Goal: Task Accomplishment & Management: Complete application form

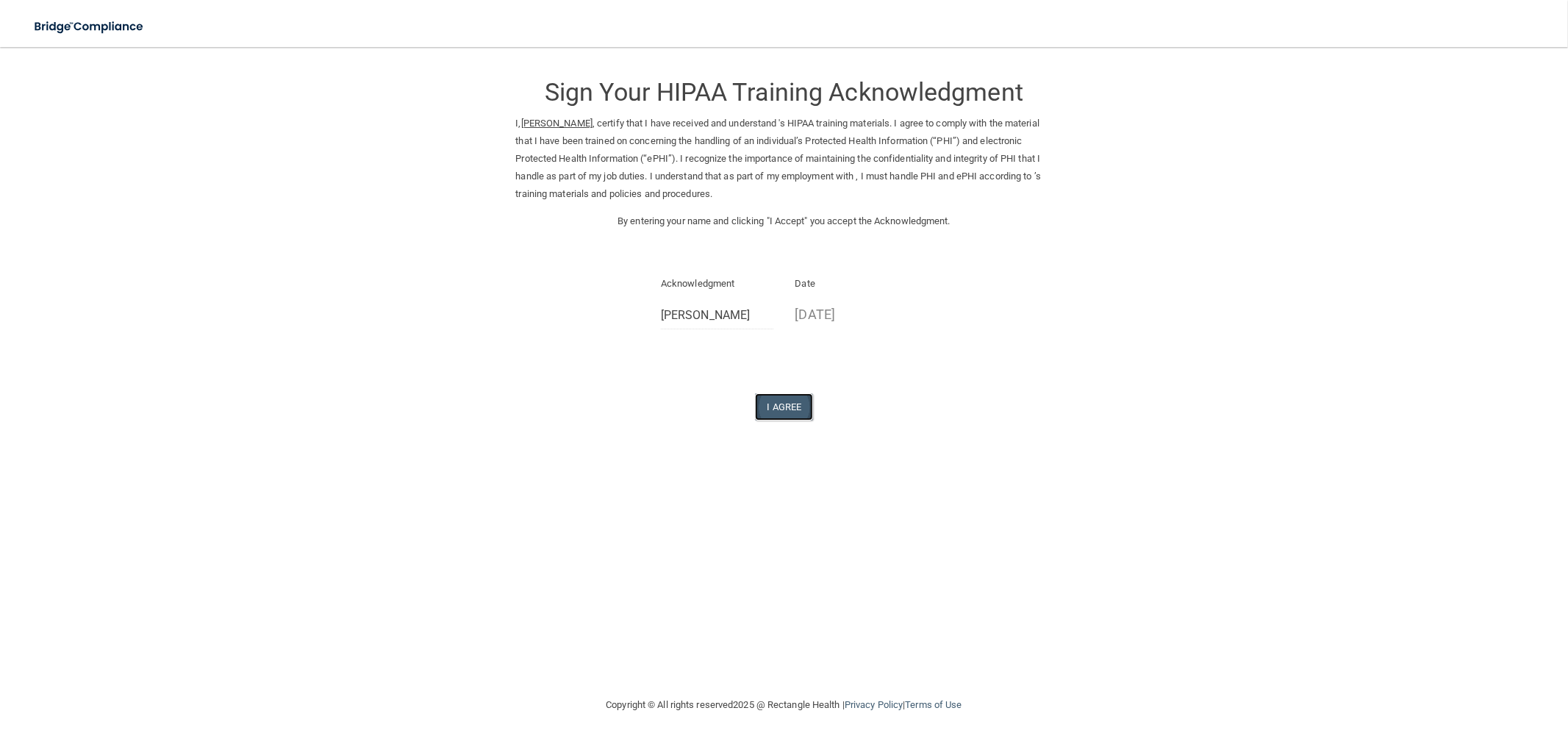
click at [795, 412] on button "I Agree" at bounding box center [784, 407] width 59 height 27
click at [775, 404] on button "I Agree" at bounding box center [784, 407] width 59 height 27
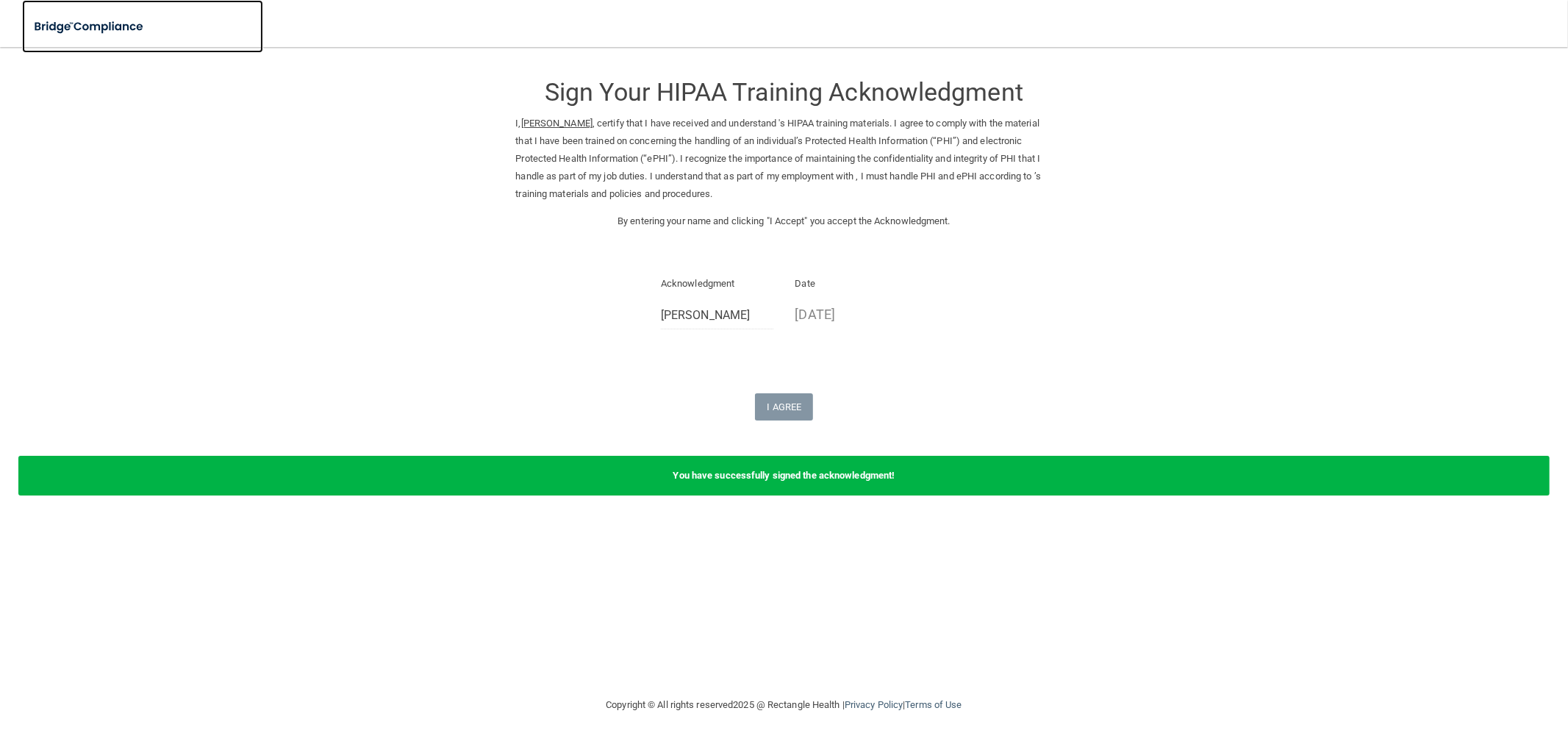
click at [109, 26] on img at bounding box center [90, 26] width 135 height 30
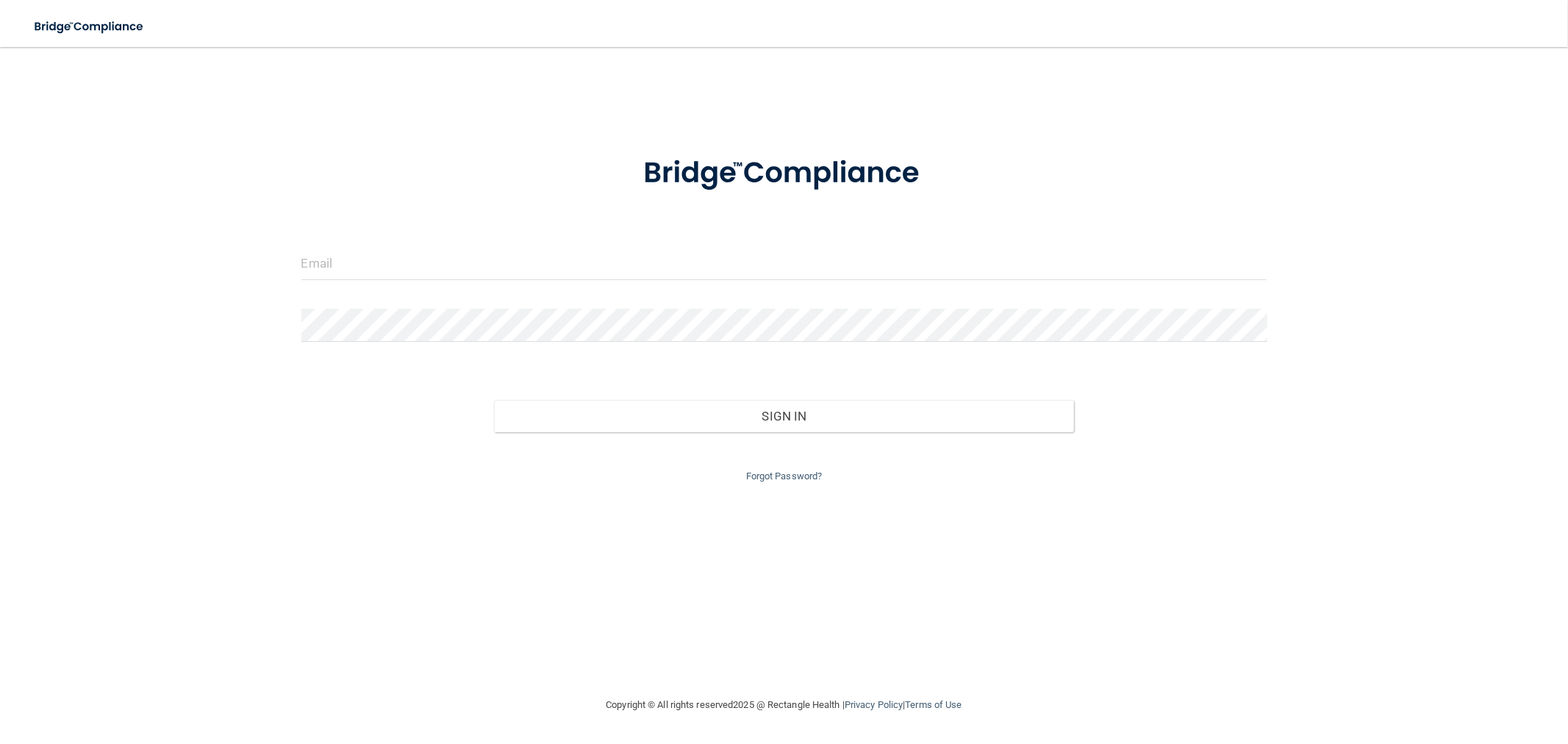
click at [414, 245] on form "Invalid email/password. You don't have permission to access that page. Sign In …" at bounding box center [784, 310] width 966 height 350
click at [416, 252] on input "email" at bounding box center [784, 263] width 966 height 33
type input "[EMAIL_ADDRESS][DOMAIN_NAME]"
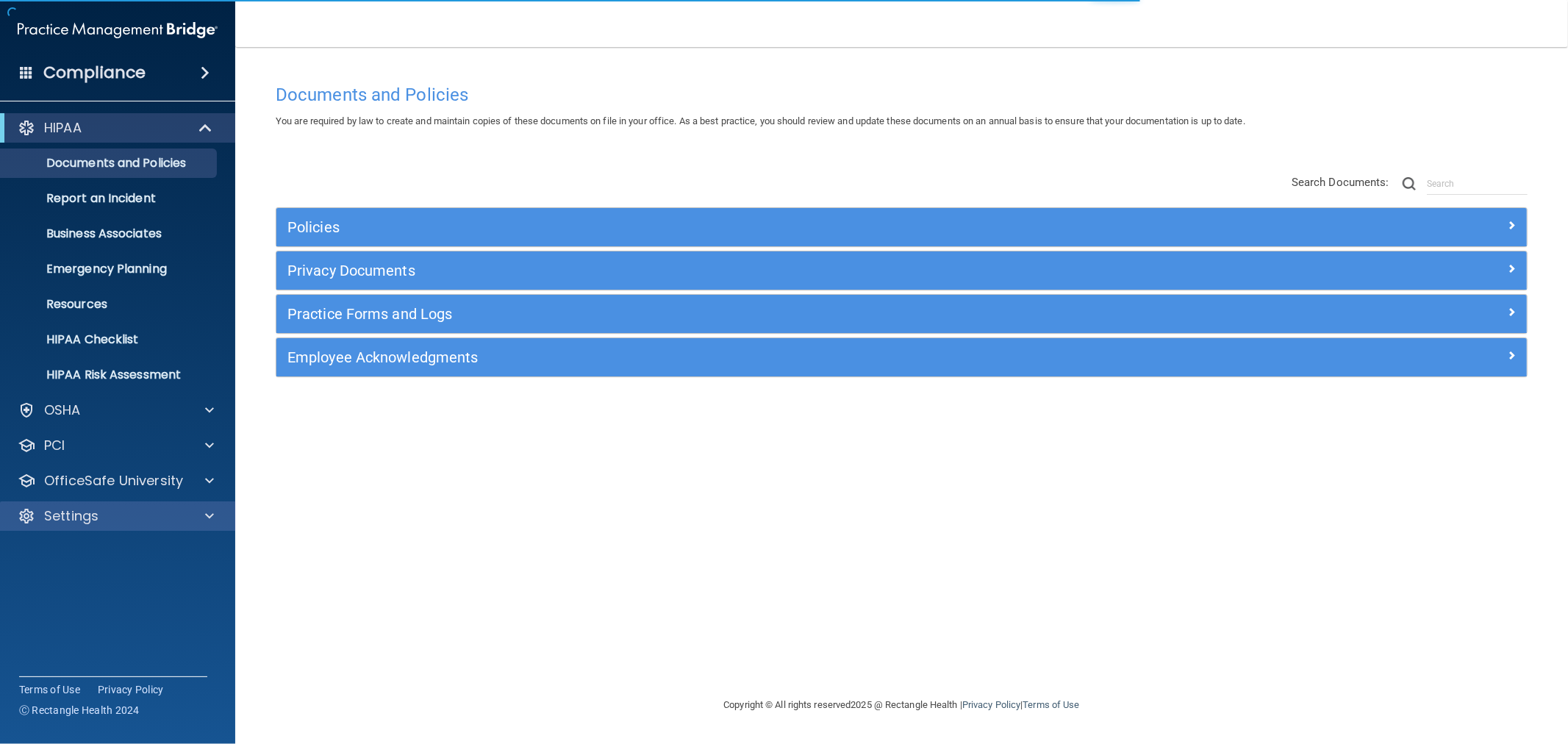
click at [148, 525] on div "Settings" at bounding box center [118, 515] width 236 height 29
click at [152, 517] on div "Settings" at bounding box center [98, 515] width 183 height 18
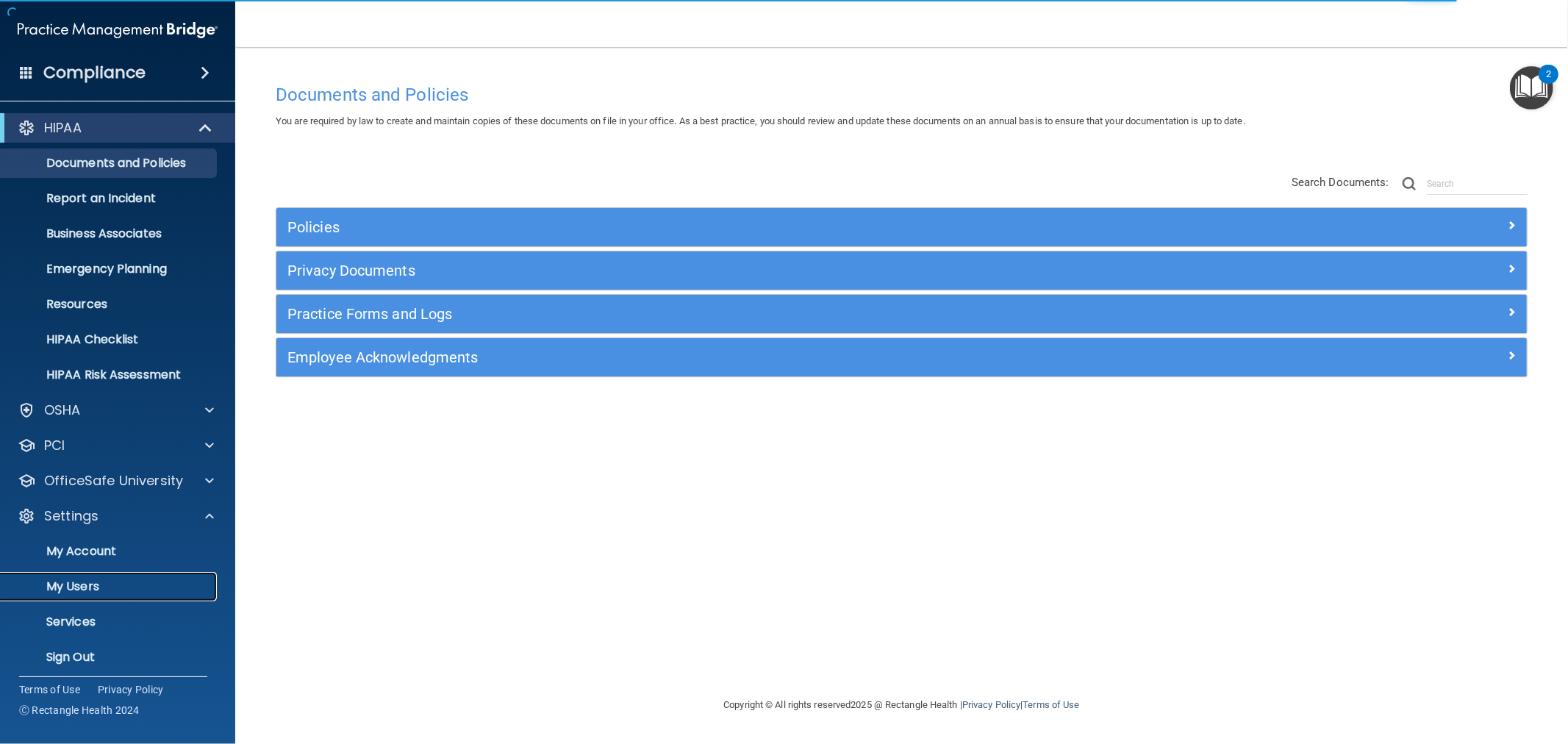
click at [104, 584] on p "My Users" at bounding box center [110, 586] width 201 height 15
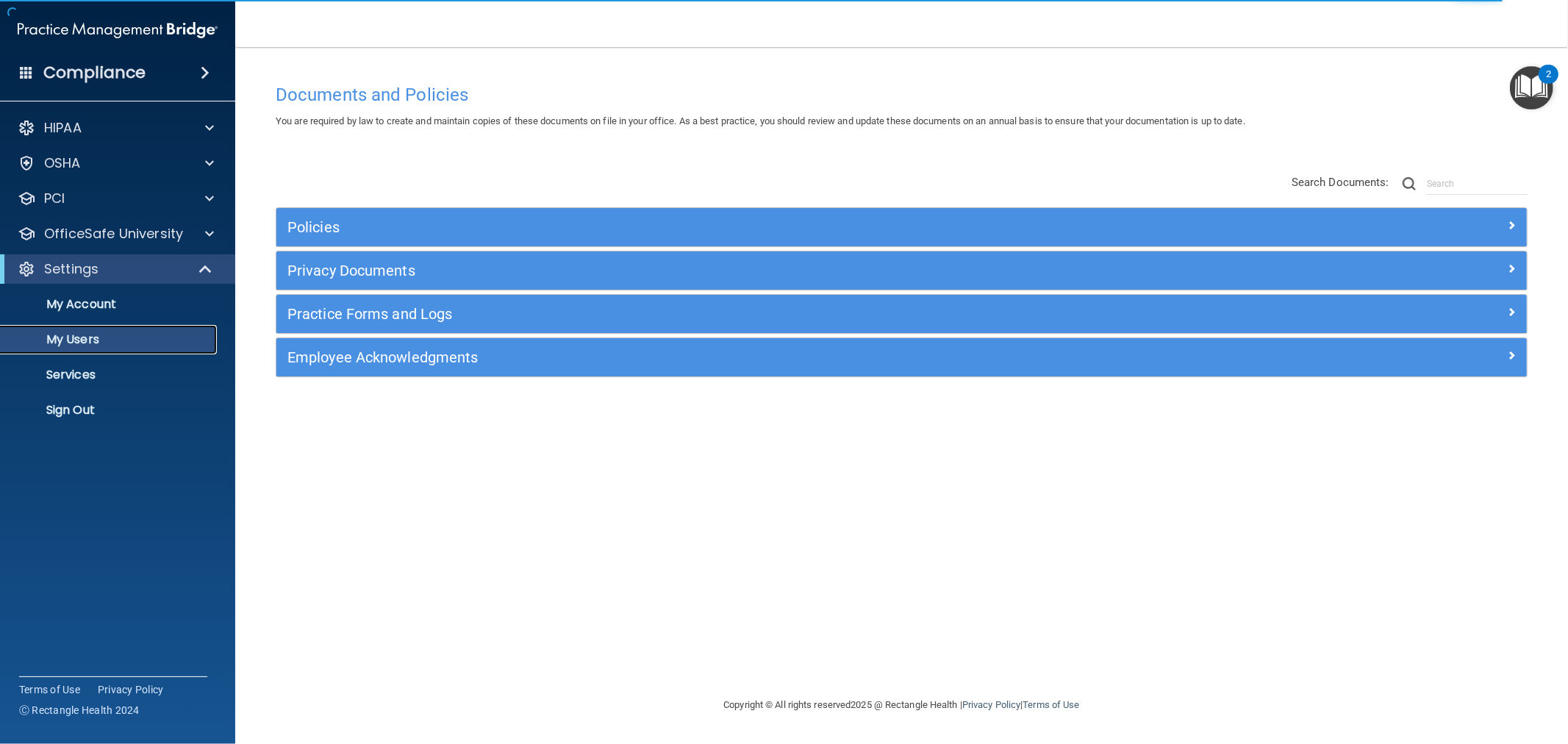
select select "20"
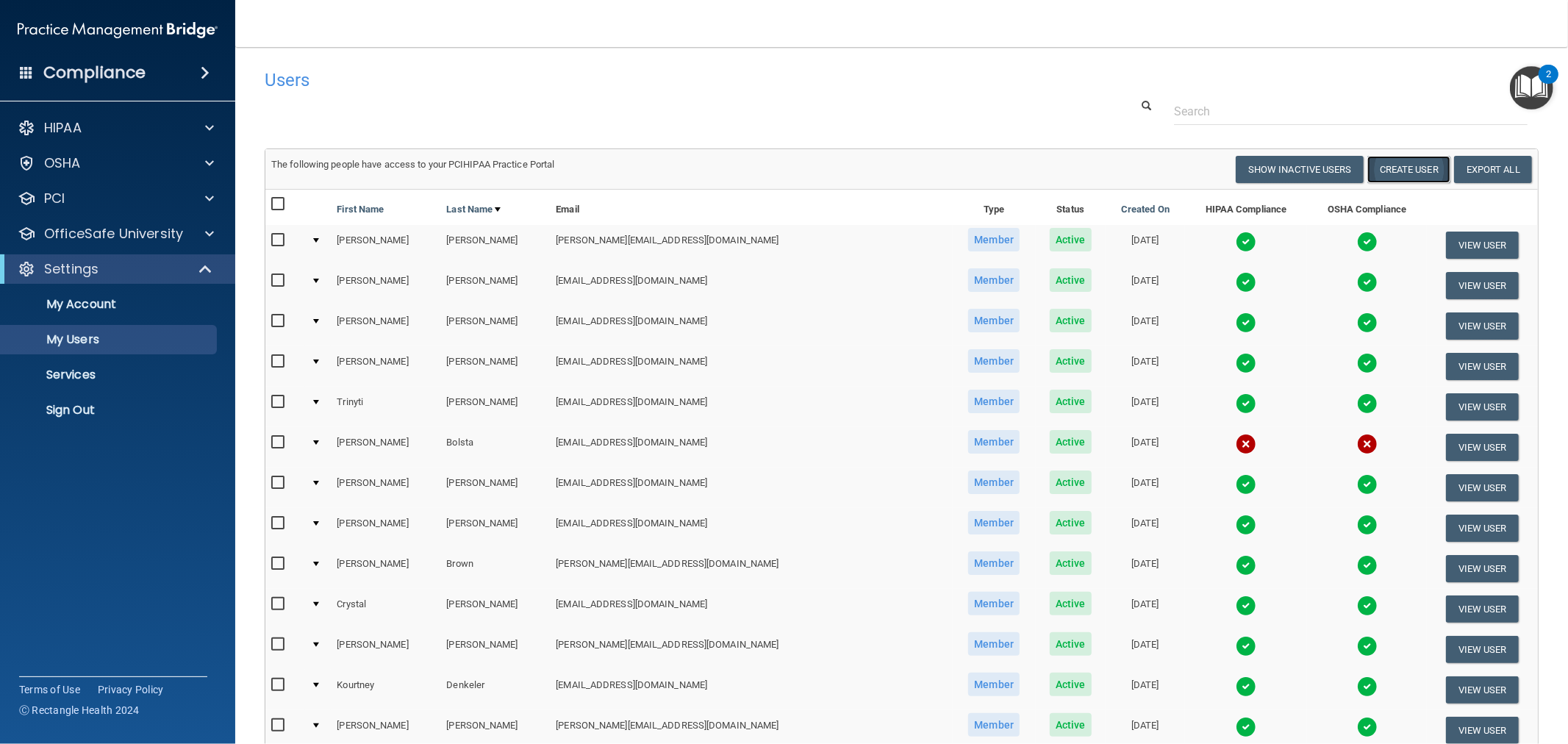
click at [1407, 178] on button "Create User" at bounding box center [1409, 169] width 83 height 27
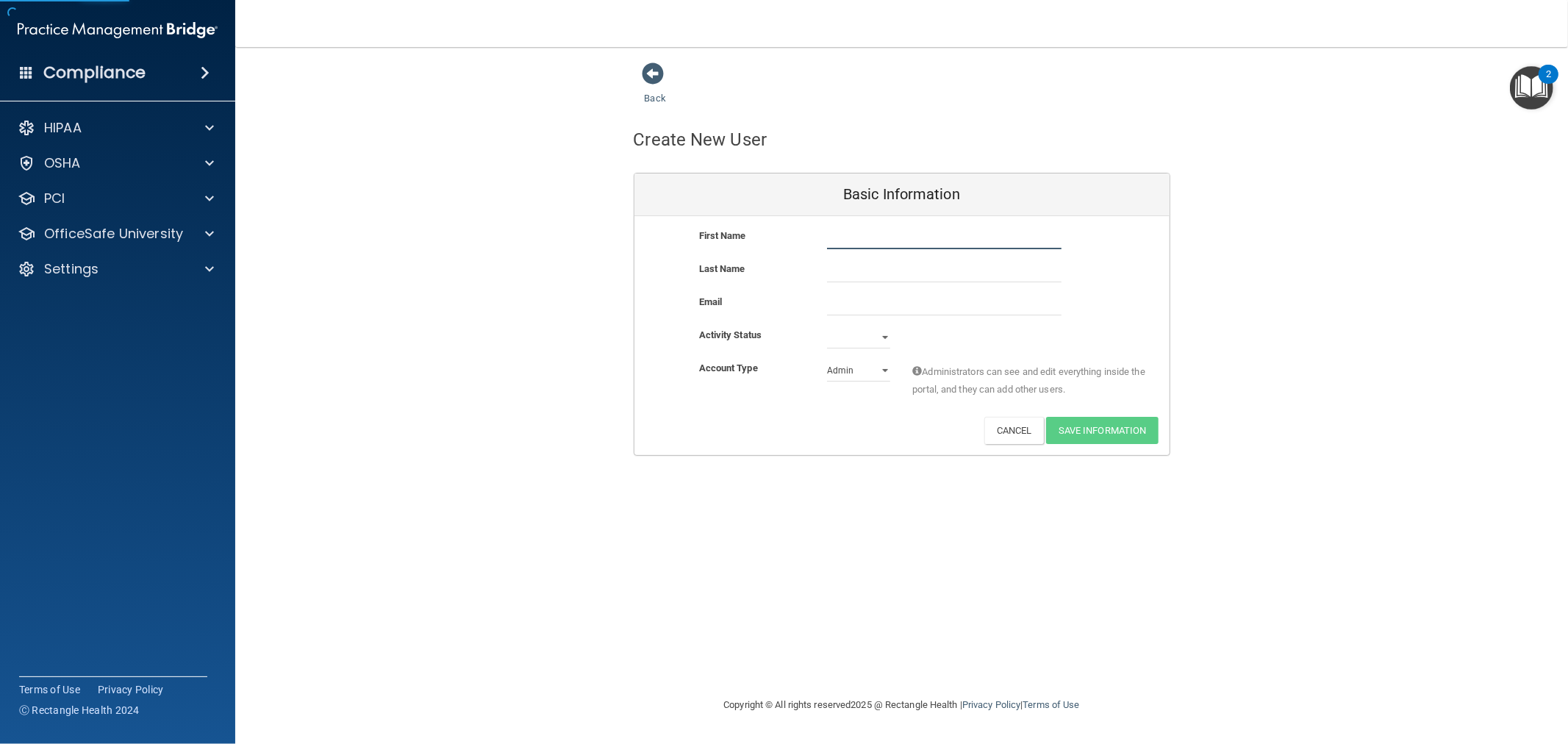
click at [928, 241] on input "text" at bounding box center [945, 238] width 235 height 22
type input "[PERSON_NAME]"
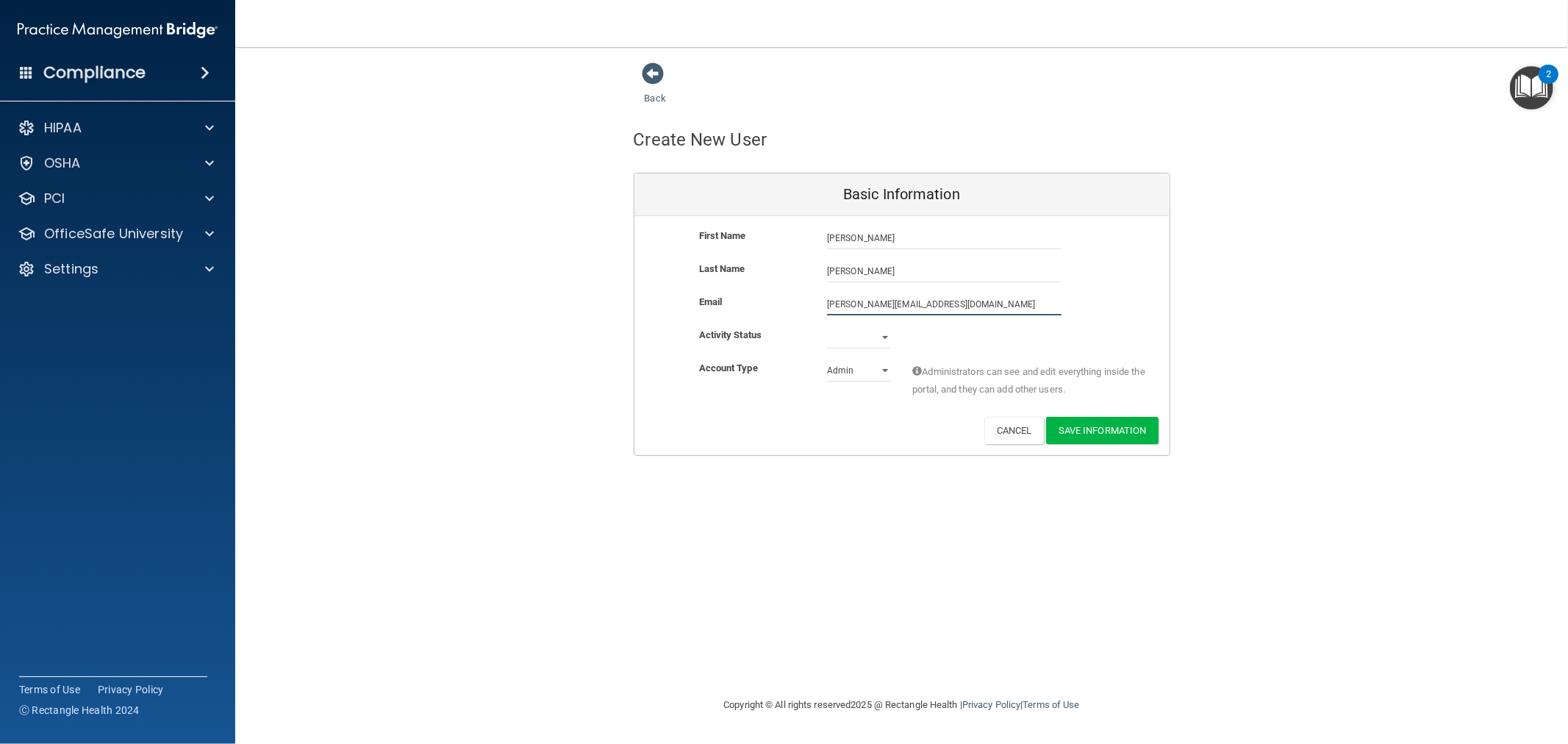
type input "[PERSON_NAME][EMAIL_ADDRESS][DOMAIN_NAME]"
click at [785, 393] on div "Account Type Practice Admin Admin Member Financial Institution Business Associa…" at bounding box center [902, 385] width 535 height 46
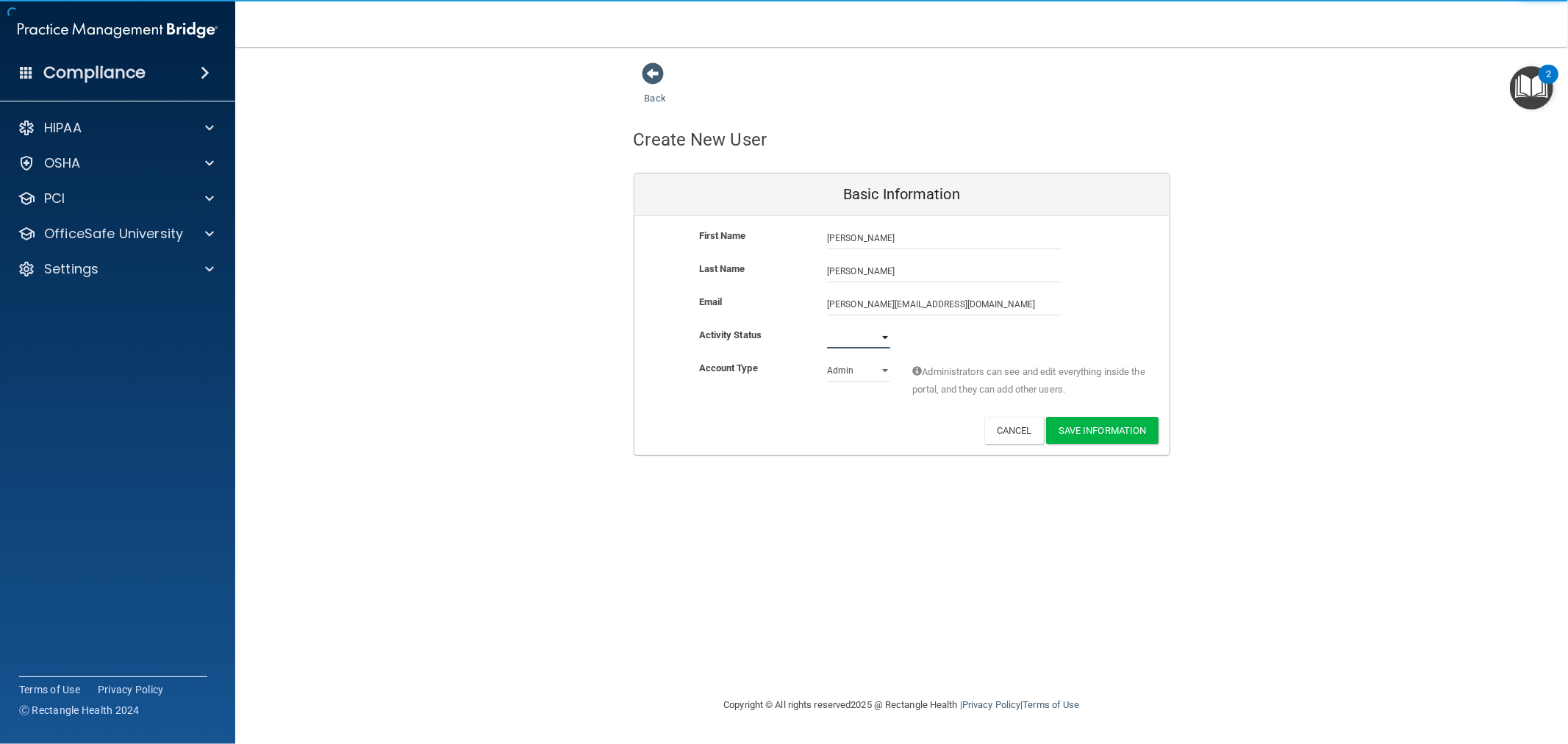
click at [848, 337] on select "Active Inactive" at bounding box center [859, 337] width 63 height 22
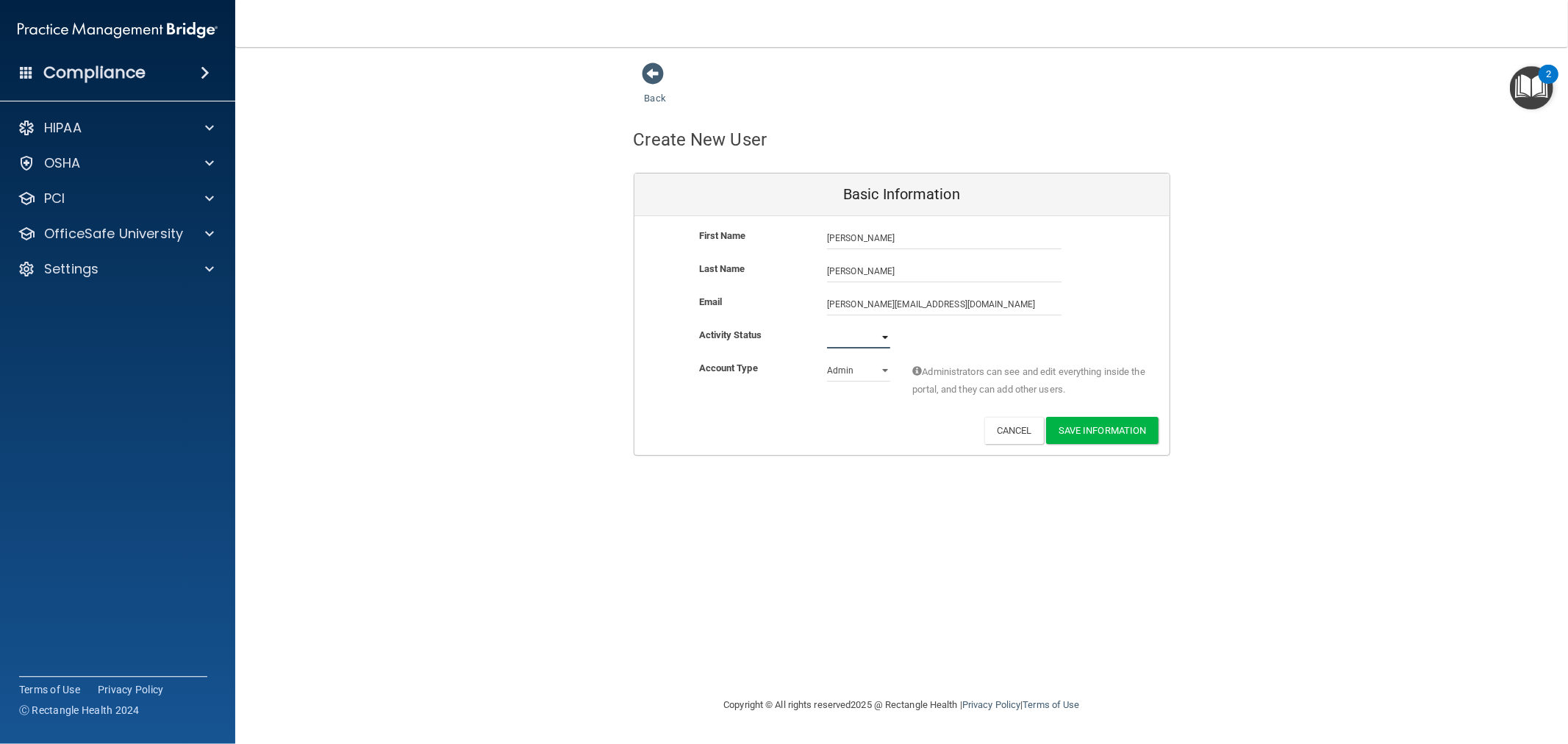
select select "active"
click at [827, 326] on select "Active Inactive" at bounding box center [859, 337] width 63 height 22
click at [854, 369] on select "Admin Member" at bounding box center [859, 370] width 63 height 22
select select "practice_member"
click at [827, 359] on select "Admin Member" at bounding box center [859, 370] width 63 height 22
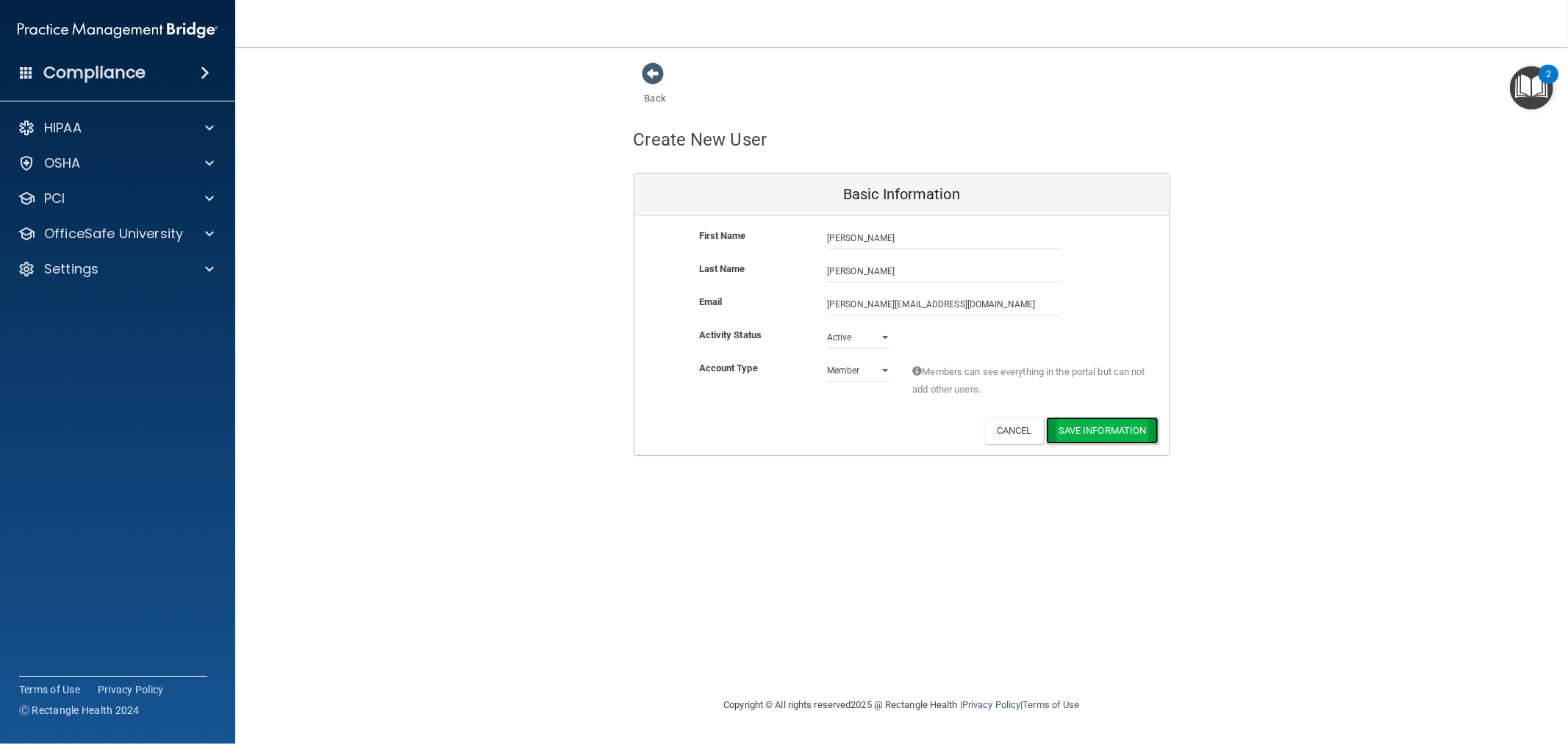
click at [1096, 420] on button "Save Information" at bounding box center [1102, 430] width 113 height 27
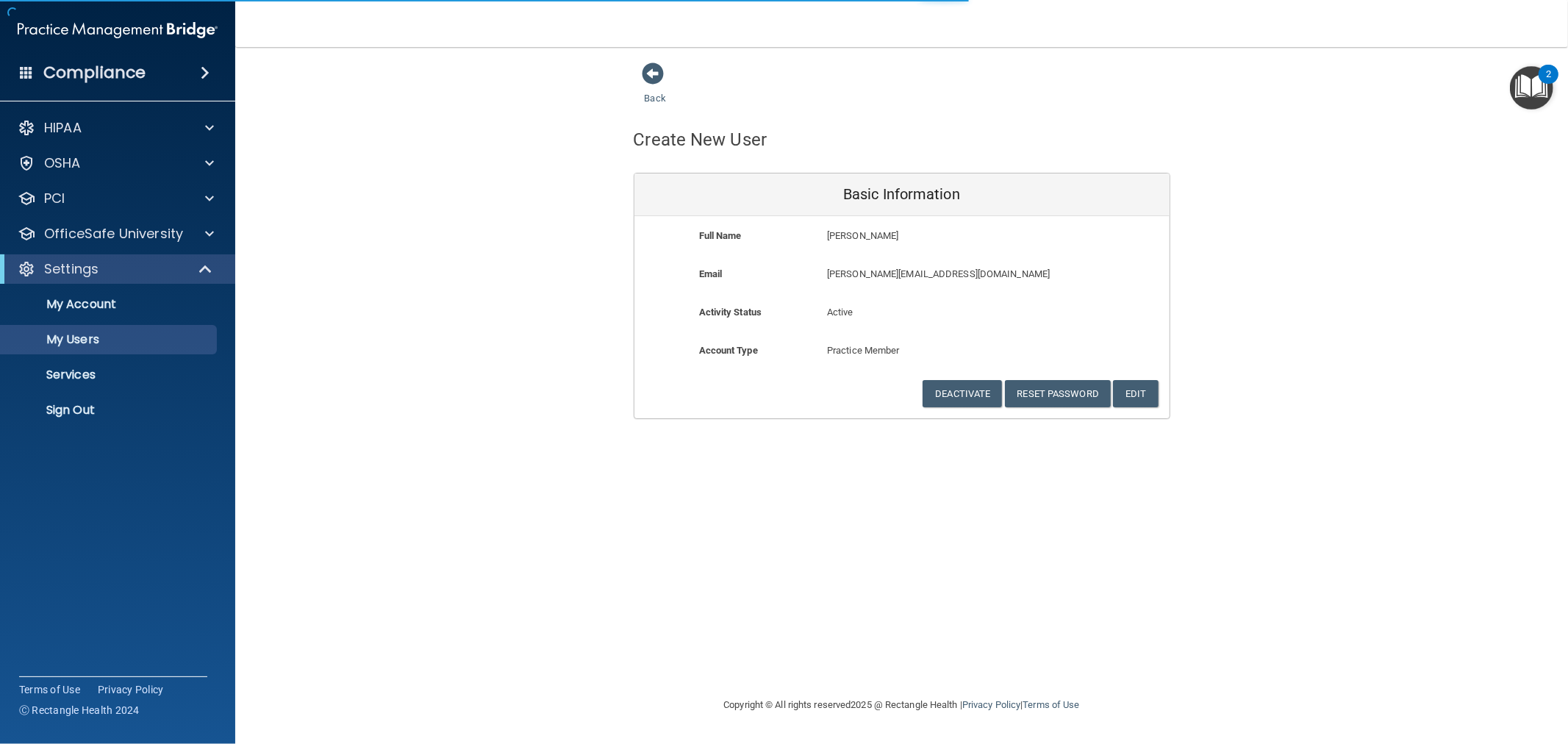
select select "20"
